Goal: Share content

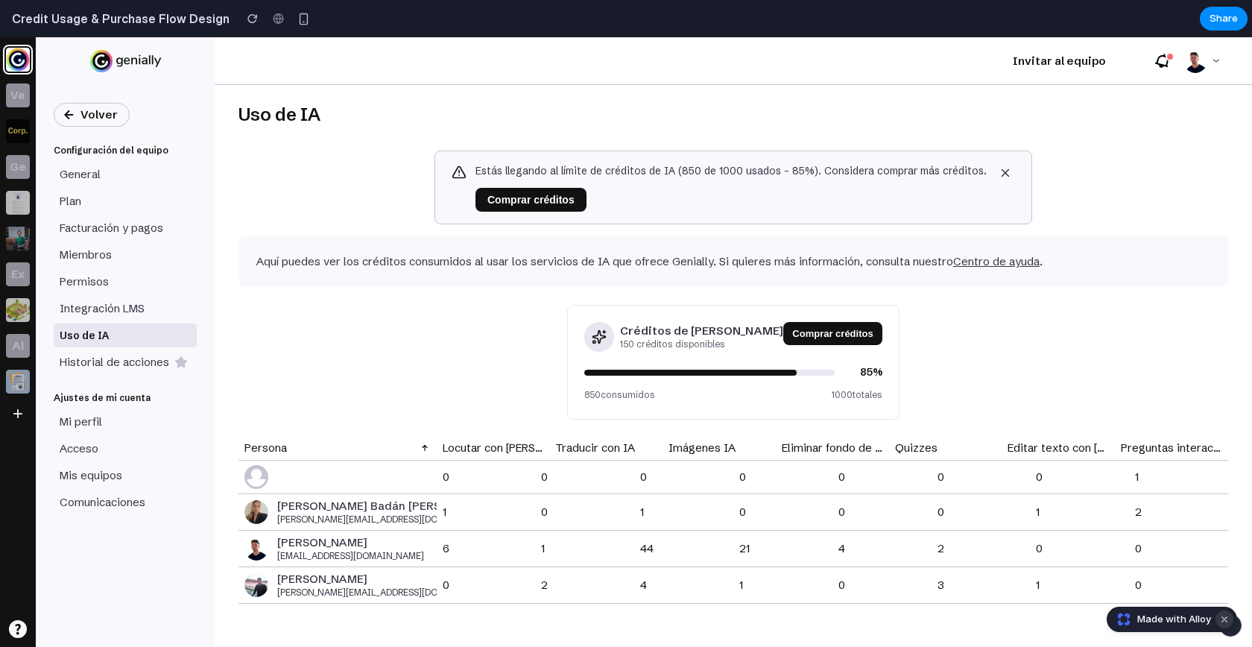
click at [1221, 615] on button "Dismiss watermark" at bounding box center [1225, 619] width 18 height 18
click at [1222, 16] on span "Share" at bounding box center [1224, 18] width 28 height 15
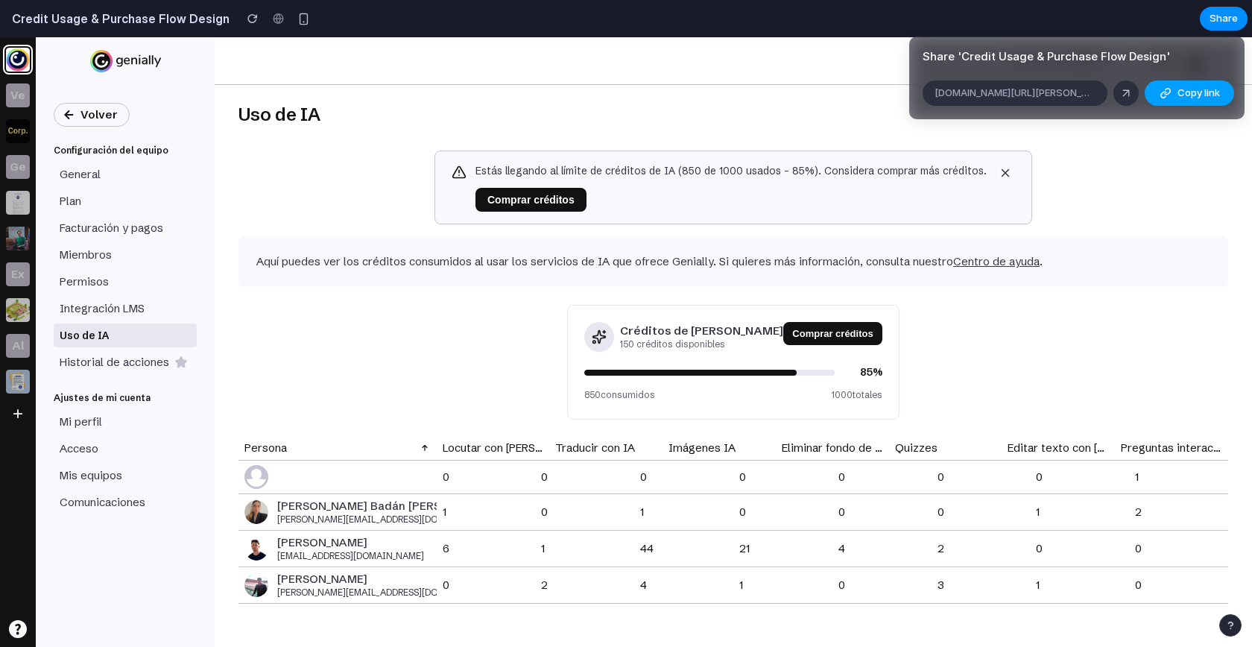
click at [1178, 96] on span "Copy link" at bounding box center [1199, 93] width 42 height 15
click at [697, 90] on div "Share ' Credit Usage & Purchase Flow Design ' alloy.app/alejandro-ramon/p/43b31…" at bounding box center [626, 323] width 1252 height 647
